Goal: Task Accomplishment & Management: Manage account settings

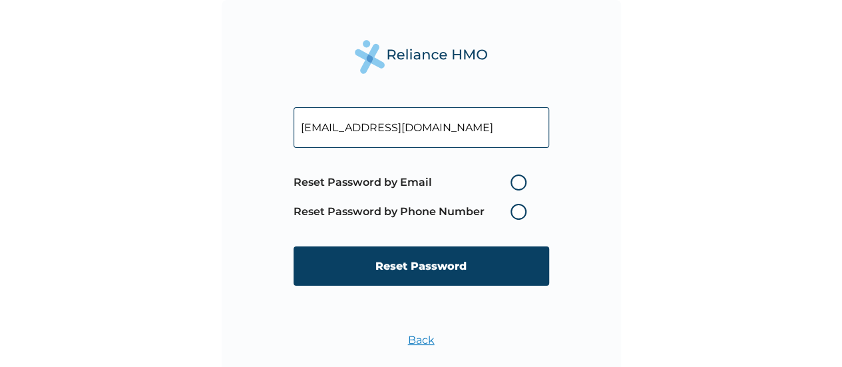
type input "mukhtar.sadiq@galaxybackbone.com.ng"
click at [519, 186] on label "Reset Password by Email" at bounding box center [414, 182] width 240 height 16
click at [513, 186] on input "Reset Password by Email" at bounding box center [502, 182] width 21 height 21
radio input "true"
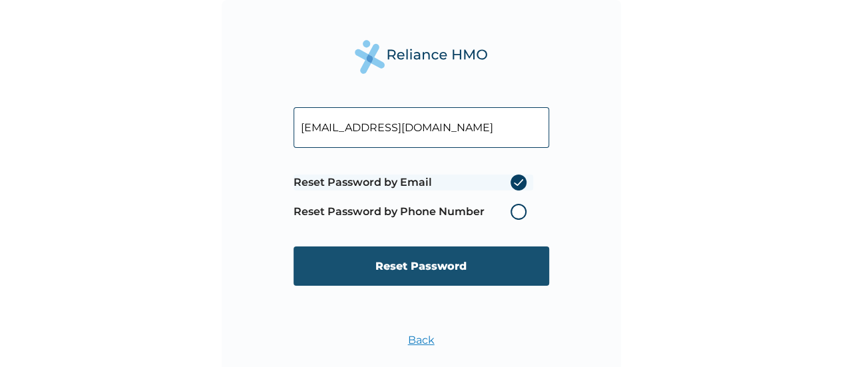
click at [432, 268] on input "Reset Password" at bounding box center [422, 265] width 256 height 39
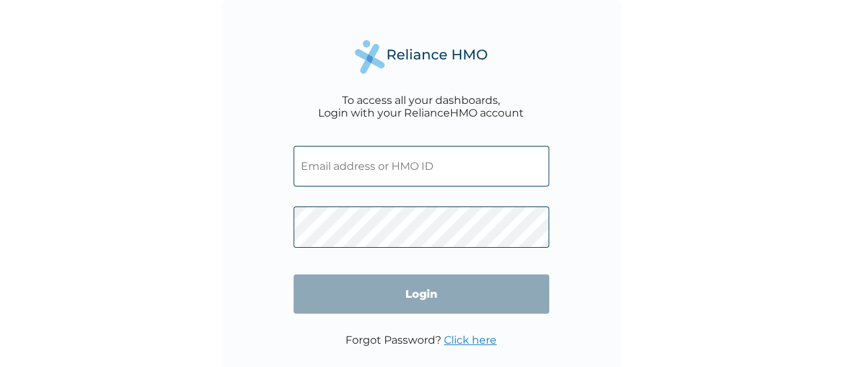
click at [462, 343] on link "Click here" at bounding box center [470, 340] width 53 height 13
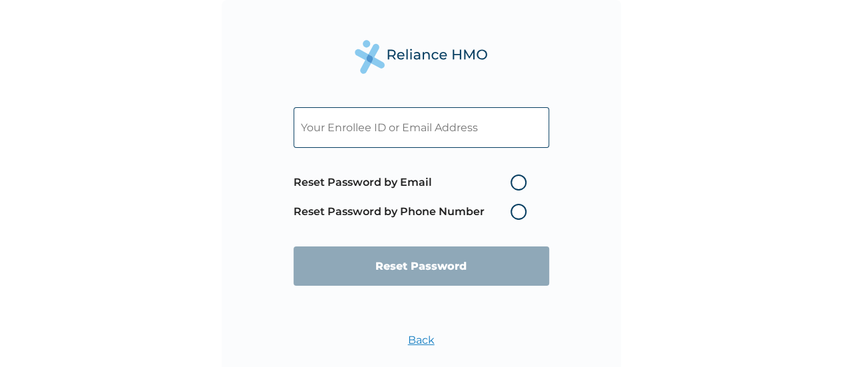
click at [415, 130] on input "text" at bounding box center [422, 127] width 256 height 41
paste input "[EMAIL_ADDRESS][DOMAIN_NAME]"
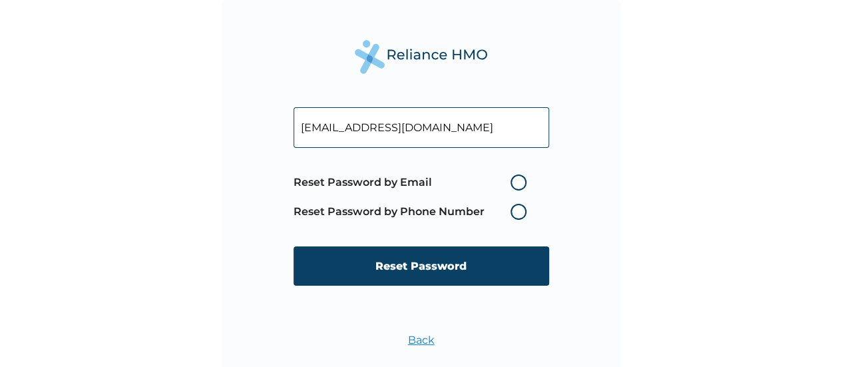
type input "[EMAIL_ADDRESS][DOMAIN_NAME]"
click at [525, 187] on label "Reset Password by Email" at bounding box center [414, 182] width 240 height 16
click at [513, 187] on input "Reset Password by Email" at bounding box center [502, 182] width 21 height 21
radio input "true"
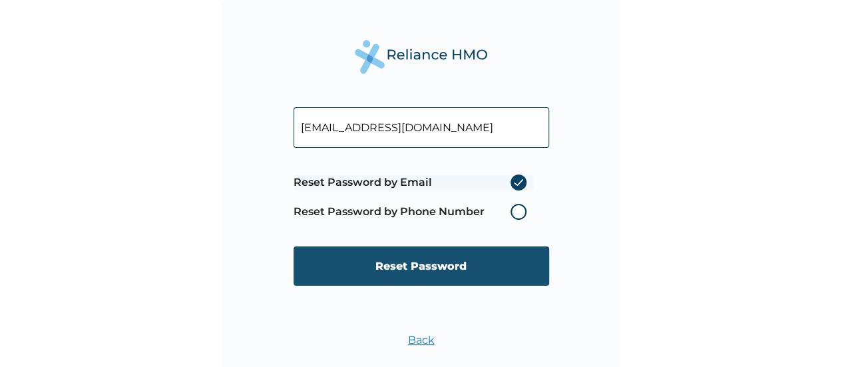
click at [458, 256] on input "Reset Password" at bounding box center [422, 265] width 256 height 39
